Goal: Task Accomplishment & Management: Manage account settings

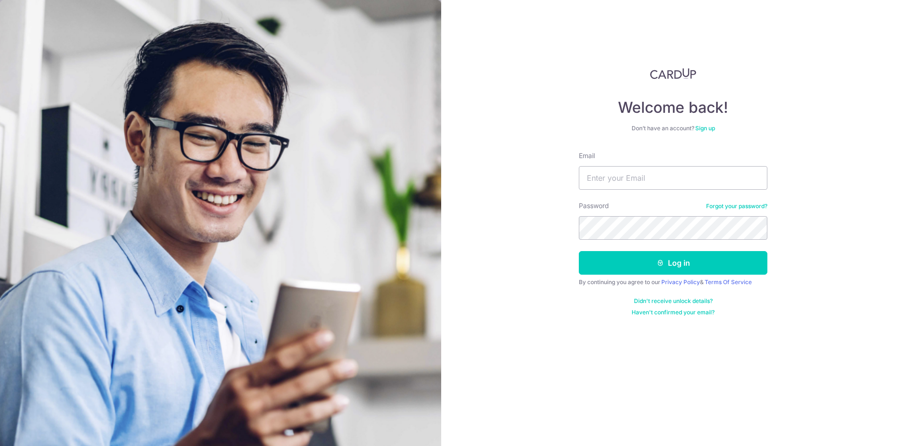
type input "[EMAIL_ADDRESS][DOMAIN_NAME]"
click at [579, 251] on button "Log in" at bounding box center [673, 263] width 189 height 24
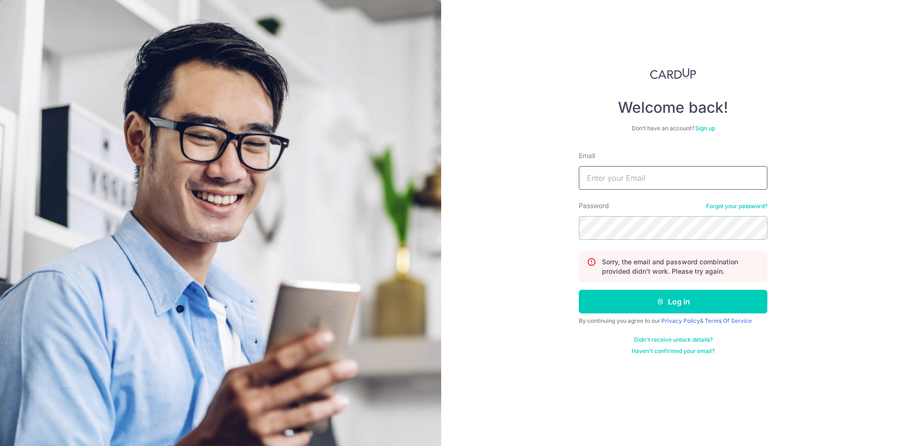
click at [717, 182] on input "Email" at bounding box center [673, 178] width 189 height 24
type input "[EMAIL_ADDRESS][DOMAIN_NAME]"
click at [727, 204] on link "Forgot your password?" at bounding box center [736, 206] width 61 height 8
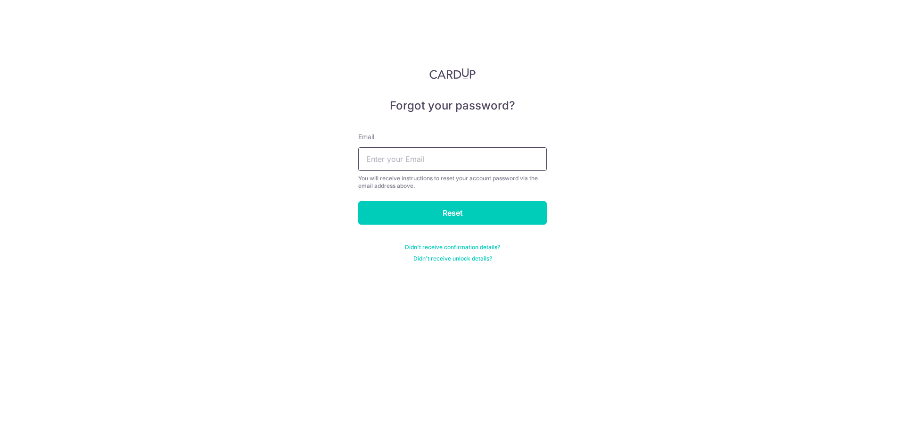
click at [467, 161] on input "text" at bounding box center [452, 159] width 189 height 24
type input "[EMAIL_ADDRESS][DOMAIN_NAME]"
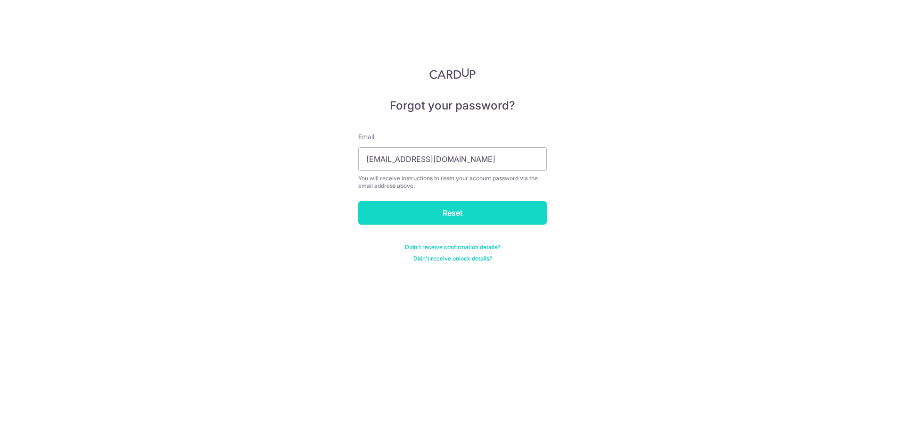
click at [460, 210] on input "Reset" at bounding box center [452, 213] width 189 height 24
